Goal: Transaction & Acquisition: Purchase product/service

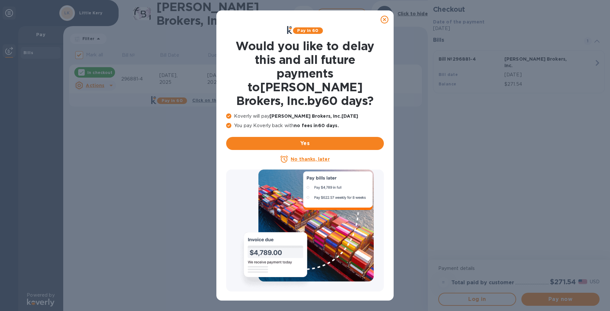
click at [307, 157] on u "No thanks, later" at bounding box center [310, 159] width 39 height 5
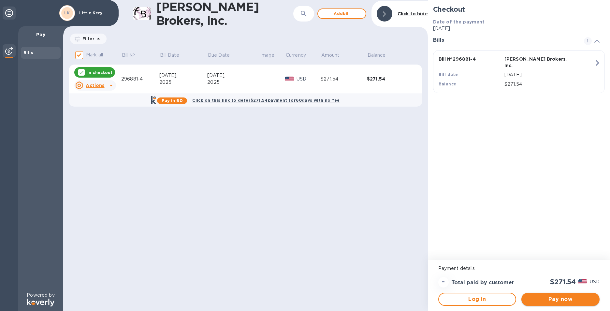
click at [579, 298] on span "Pay now" at bounding box center [561, 299] width 68 height 8
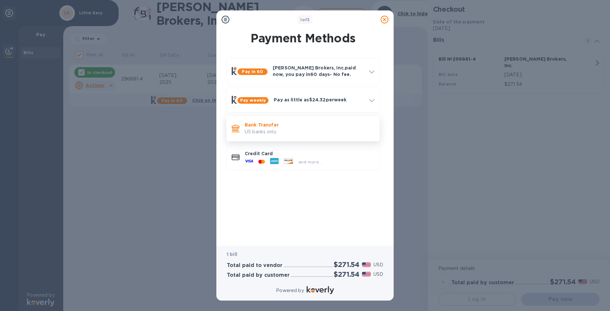
click at [296, 135] on p "US banks only." at bounding box center [310, 131] width 130 height 7
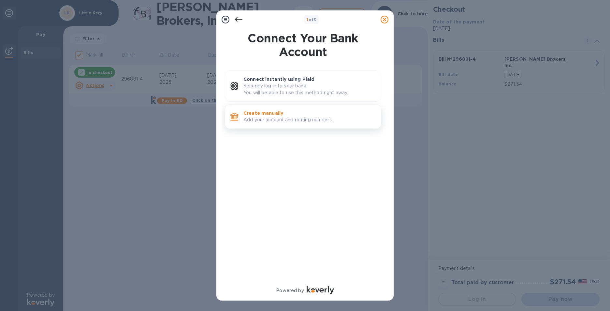
click at [298, 120] on p "Add your account and routing numbers." at bounding box center [310, 119] width 132 height 7
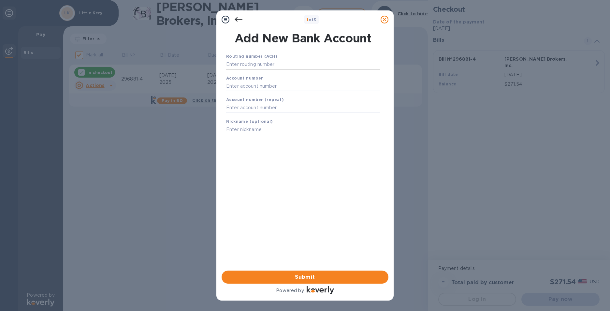
click at [279, 66] on input "text" at bounding box center [303, 65] width 154 height 10
type input "322271627"
click at [263, 93] on input "text" at bounding box center [303, 94] width 154 height 10
type input "273270956"
click at [253, 113] on input "text" at bounding box center [303, 116] width 154 height 10
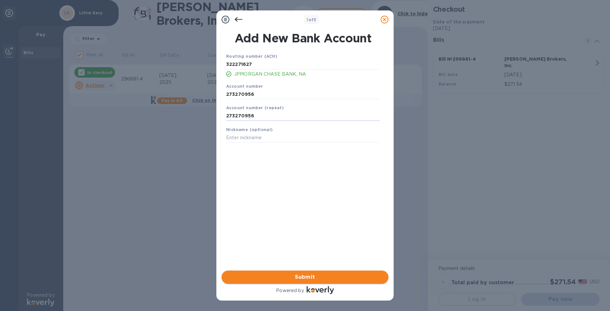
type input "273270956"
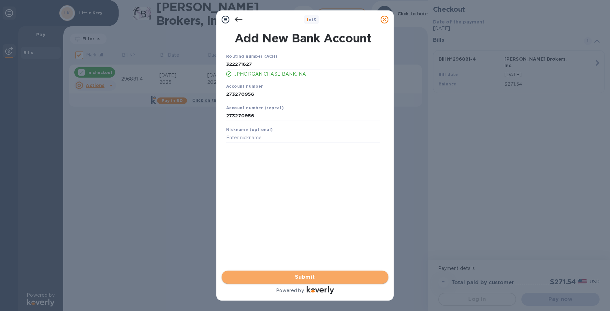
click at [289, 277] on span "Submit" at bounding box center [305, 277] width 157 height 8
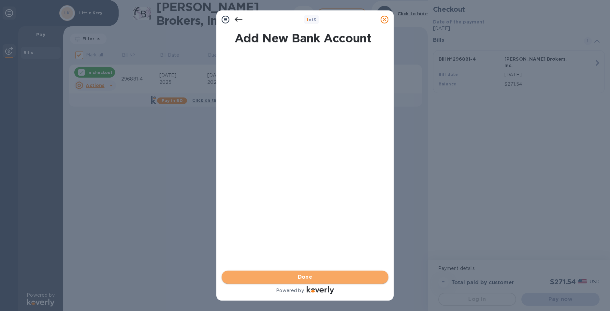
click at [289, 277] on span "Done" at bounding box center [305, 277] width 157 height 8
